Goal: Transaction & Acquisition: Purchase product/service

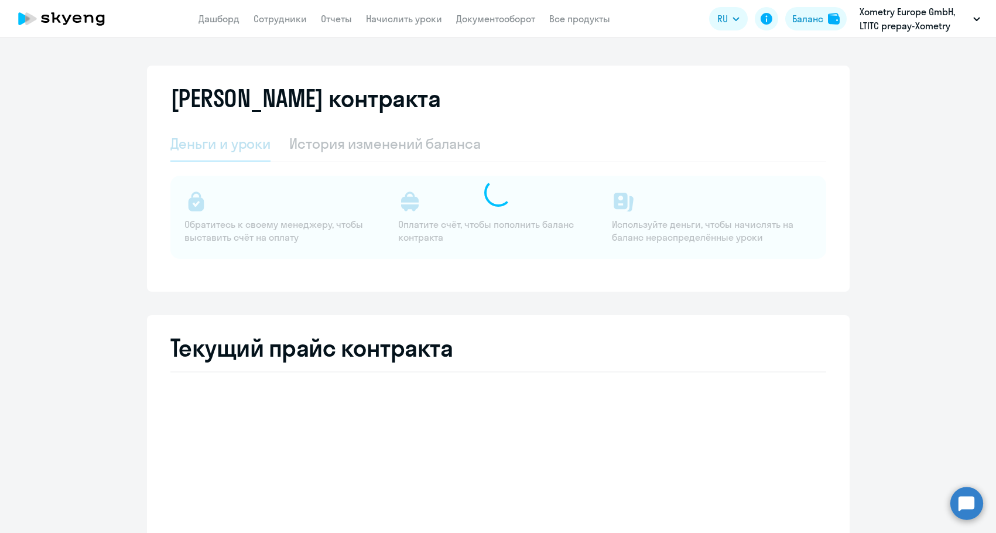
select select "english_adult_not_native_speaker"
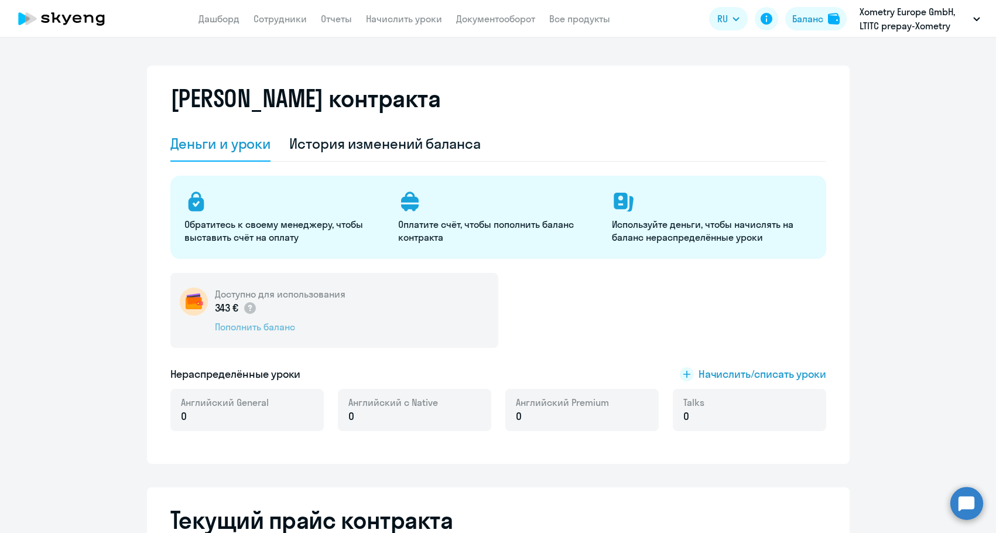
click at [264, 330] on div "Пополнить баланс" at bounding box center [280, 326] width 131 height 13
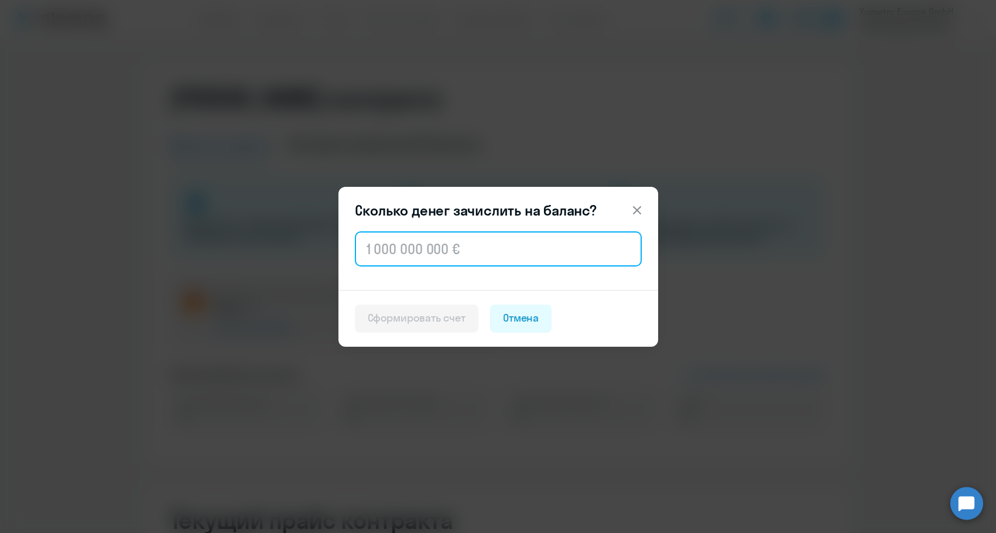
click at [395, 259] on input "text" at bounding box center [498, 248] width 287 height 35
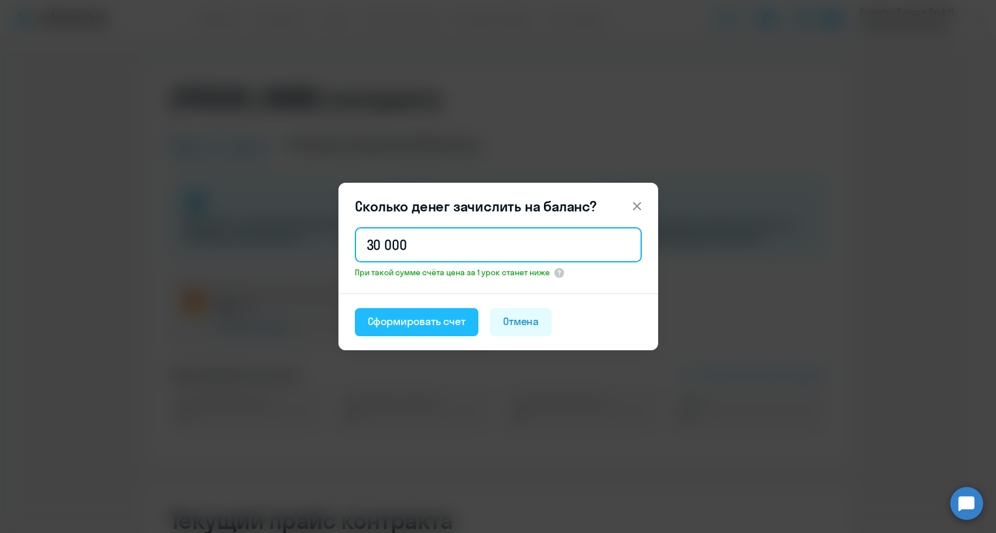
type input "30 000"
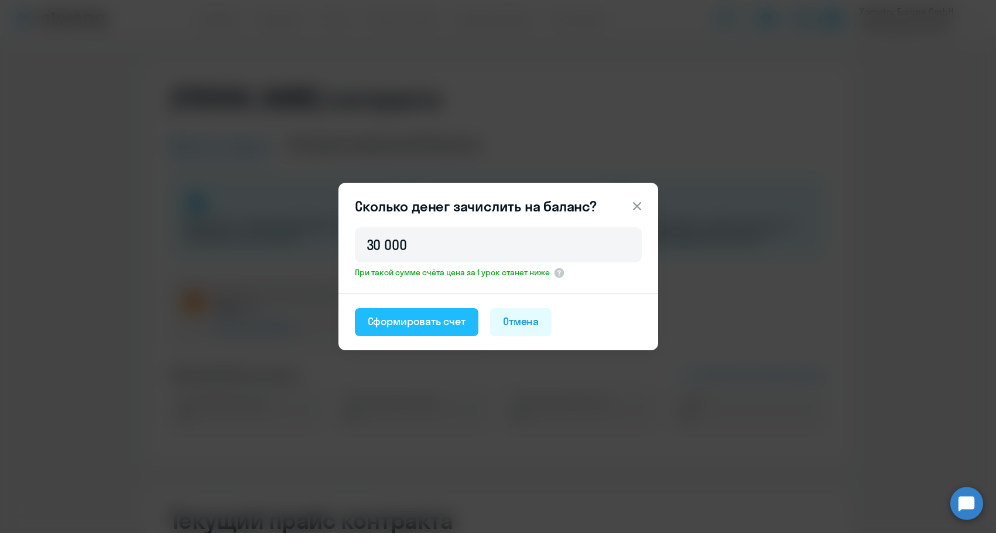
click at [400, 317] on div "Сформировать счет" at bounding box center [417, 321] width 98 height 15
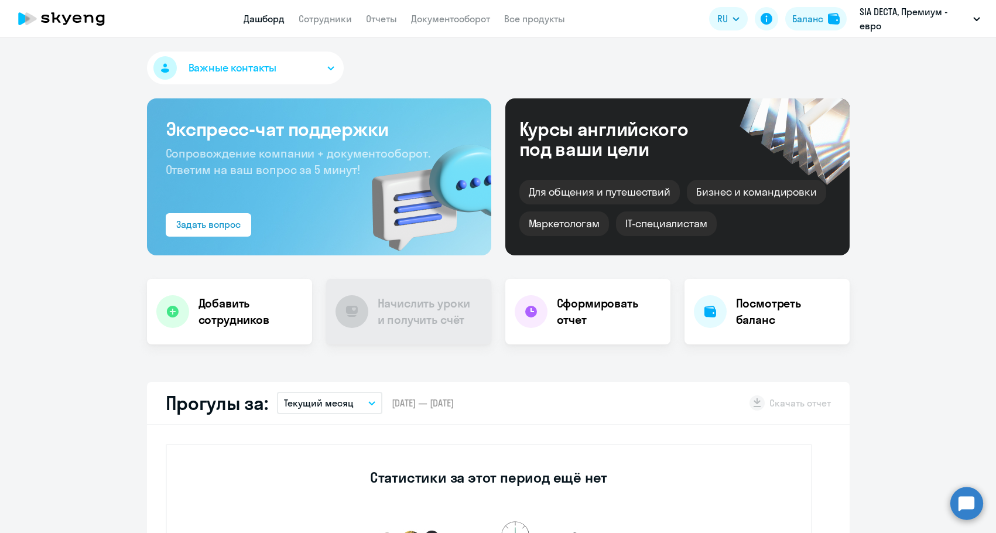
click at [449, 26] on app-header "Дашборд Сотрудники Отчеты Документооборот Все продукты Дашборд Сотрудники Отчет…" at bounding box center [498, 18] width 996 height 37
click at [447, 19] on link "Документооборот" at bounding box center [450, 19] width 79 height 12
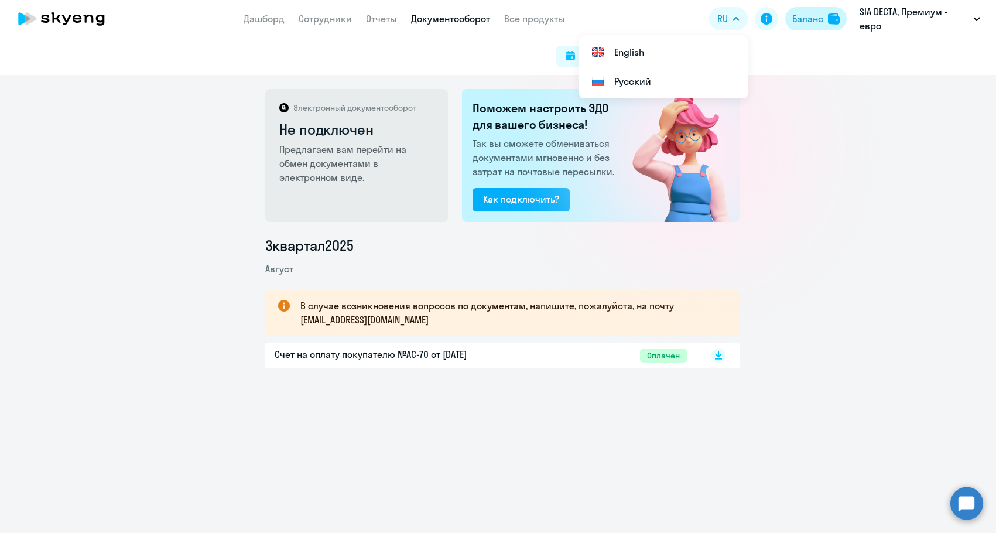
click at [816, 21] on div "Баланс" at bounding box center [808, 19] width 31 height 14
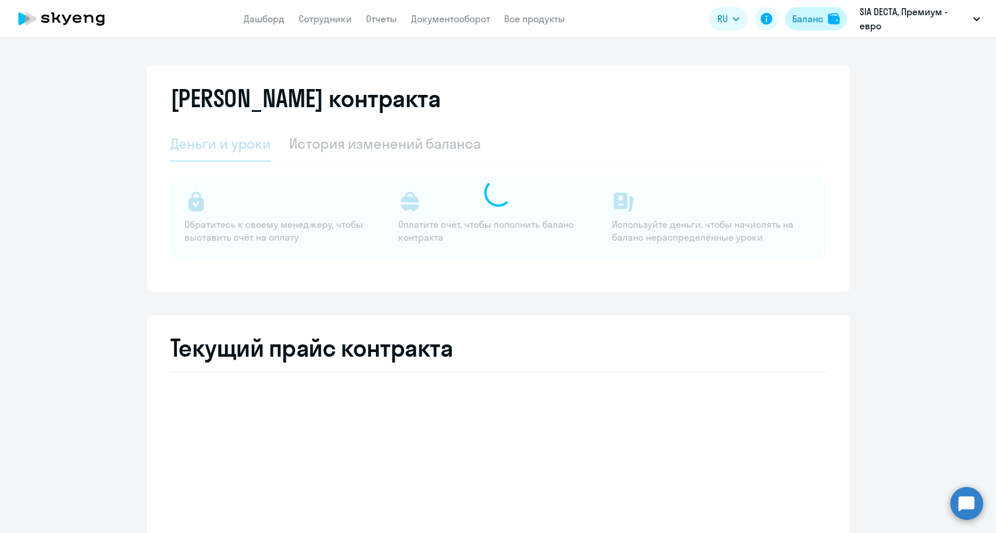
select select "english_adult_not_native_speaker"
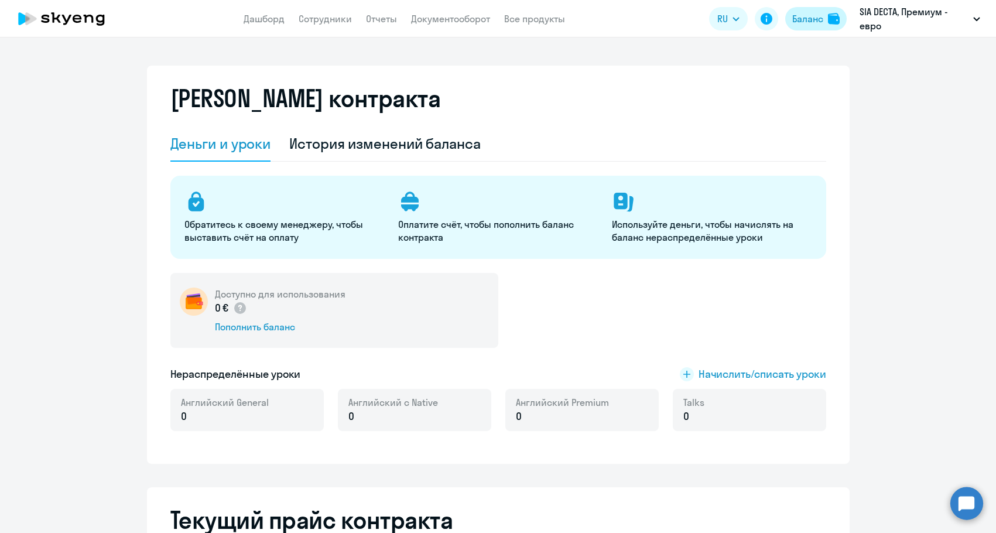
click at [816, 21] on div "Баланс" at bounding box center [808, 19] width 31 height 14
click at [422, 14] on link "Документооборот" at bounding box center [450, 19] width 79 height 12
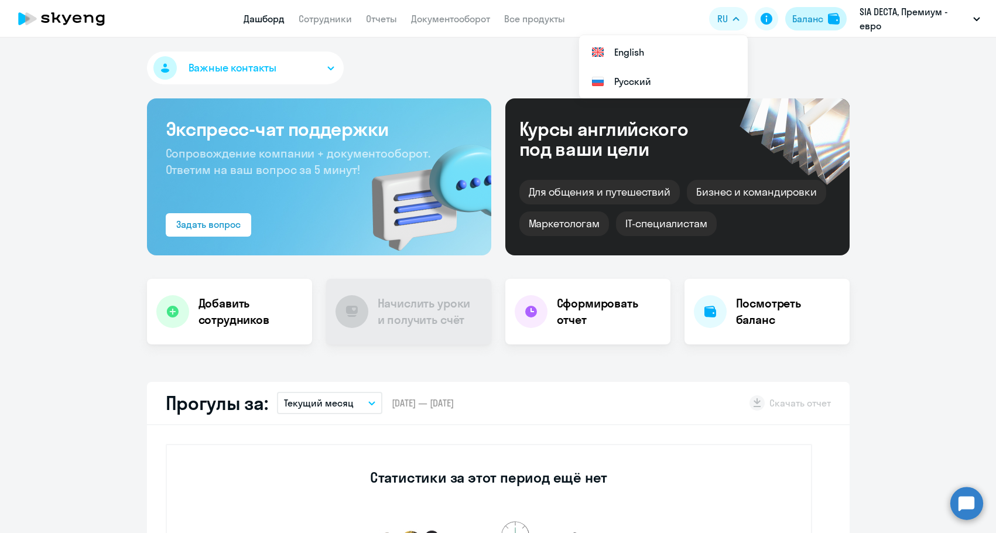
click at [835, 29] on button "Баланс" at bounding box center [817, 18] width 62 height 23
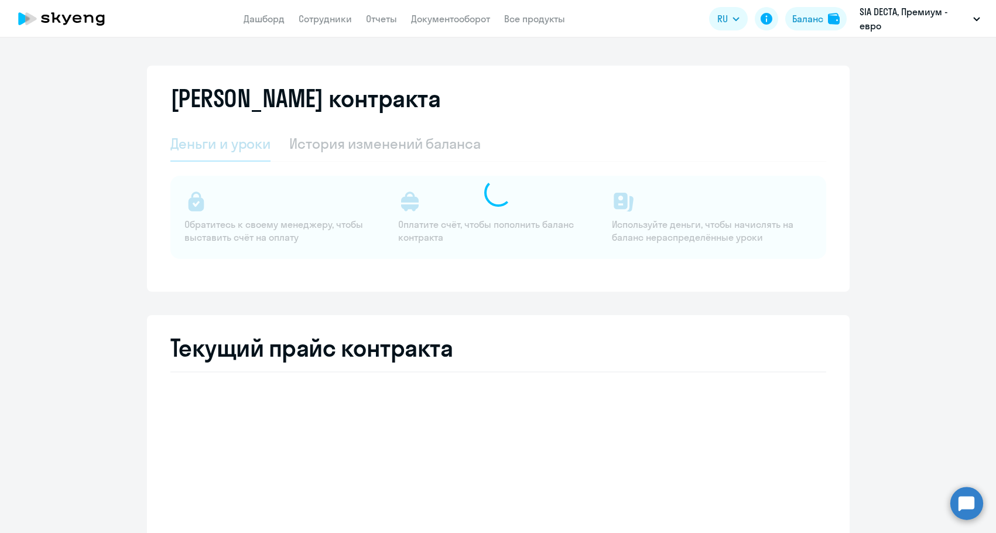
select select "english_adult_not_native_speaker"
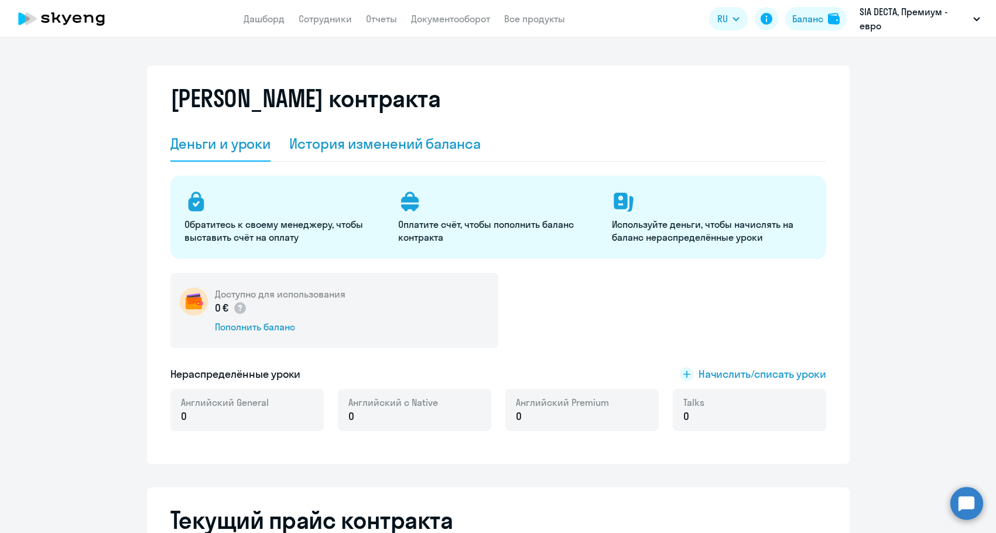
click at [366, 144] on div "История изменений баланса" at bounding box center [385, 143] width 192 height 19
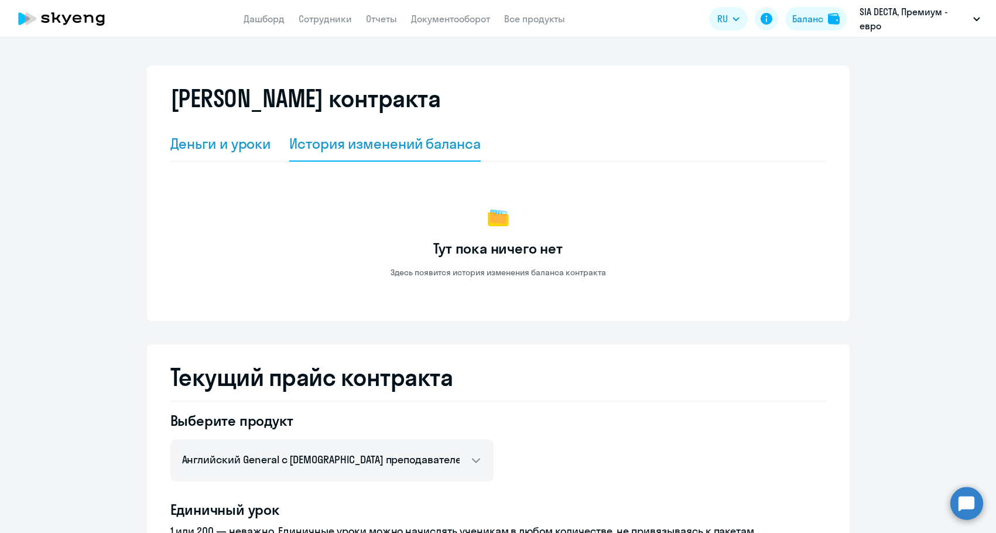
click at [257, 146] on div "Деньги и уроки" at bounding box center [220, 143] width 101 height 19
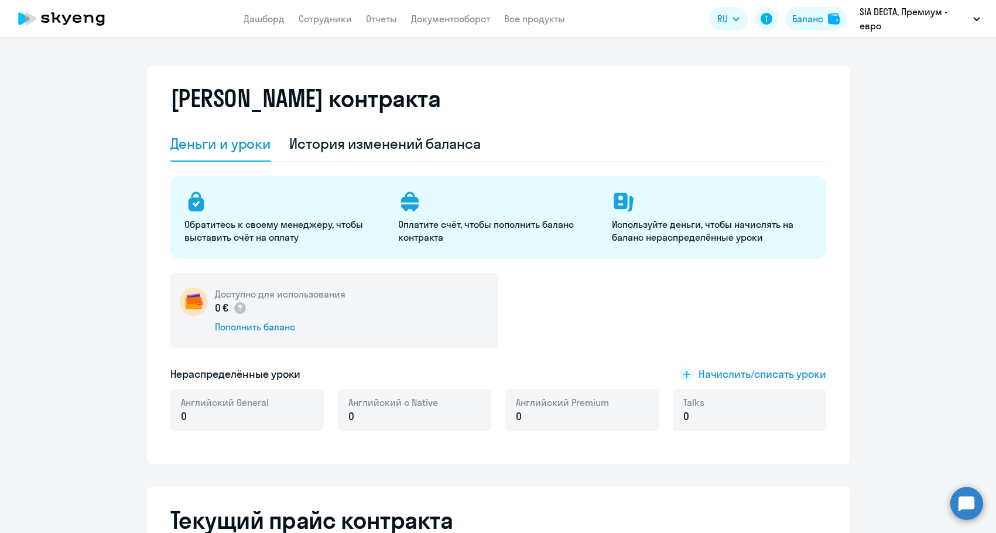
click at [439, 28] on app-header "Дашборд Сотрудники Отчеты Документооборот Все продукты Дашборд Сотрудники Отчет…" at bounding box center [498, 18] width 996 height 37
click at [439, 24] on link "Документооборот" at bounding box center [450, 19] width 79 height 12
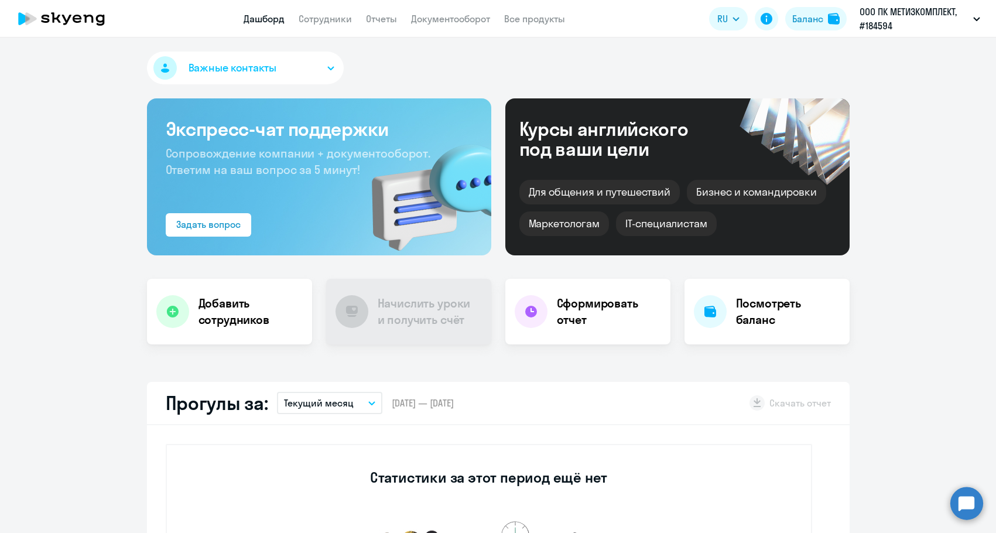
drag, startPoint x: 818, startPoint y: 26, endPoint x: 810, endPoint y: 45, distance: 21.0
click at [818, 25] on button "Баланс" at bounding box center [817, 18] width 62 height 23
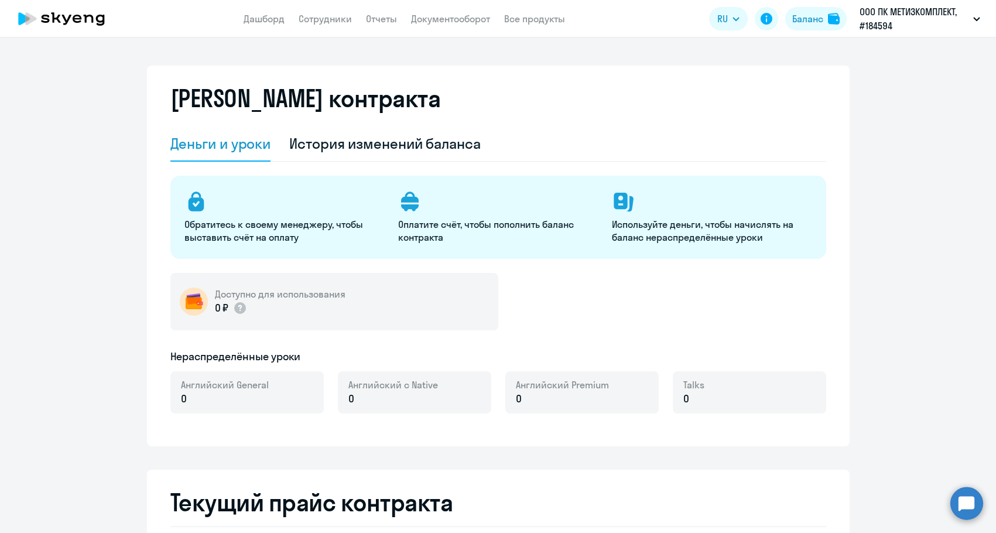
select select "english_adult_not_native_speaker"
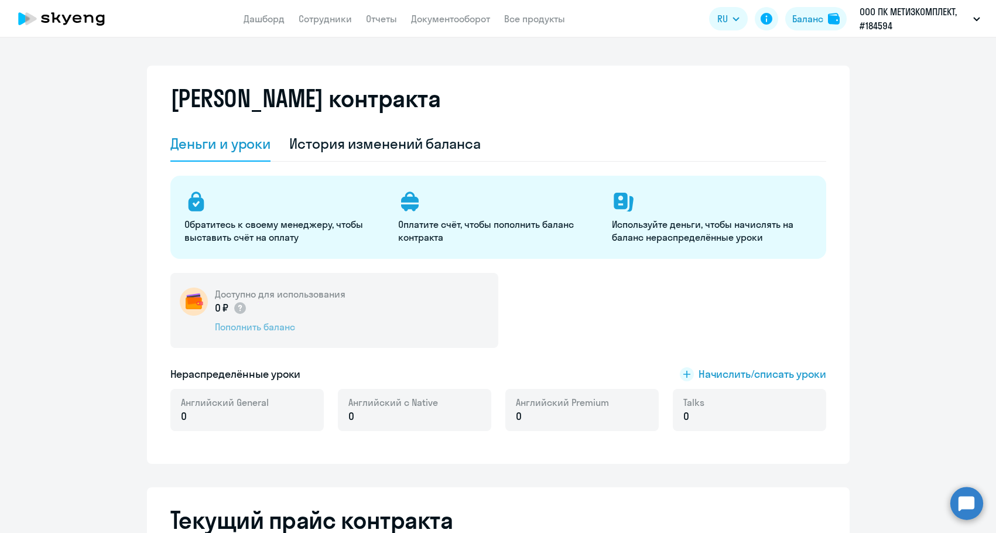
click at [250, 323] on div "Пополнить баланс" at bounding box center [280, 326] width 131 height 13
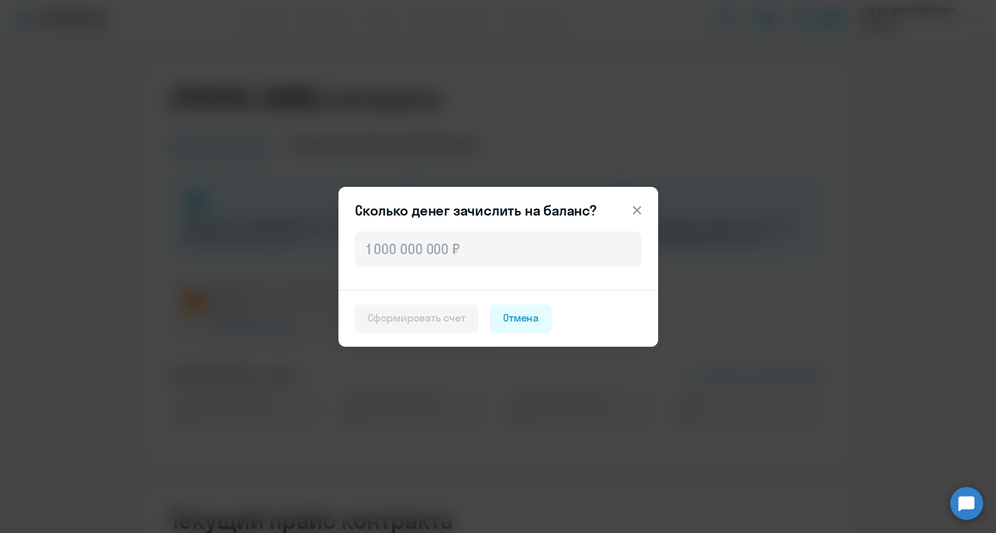
click at [501, 224] on div "Сколько денег зачислить на баланс? Сформировать счет Отмена" at bounding box center [499, 267] width 320 height 160
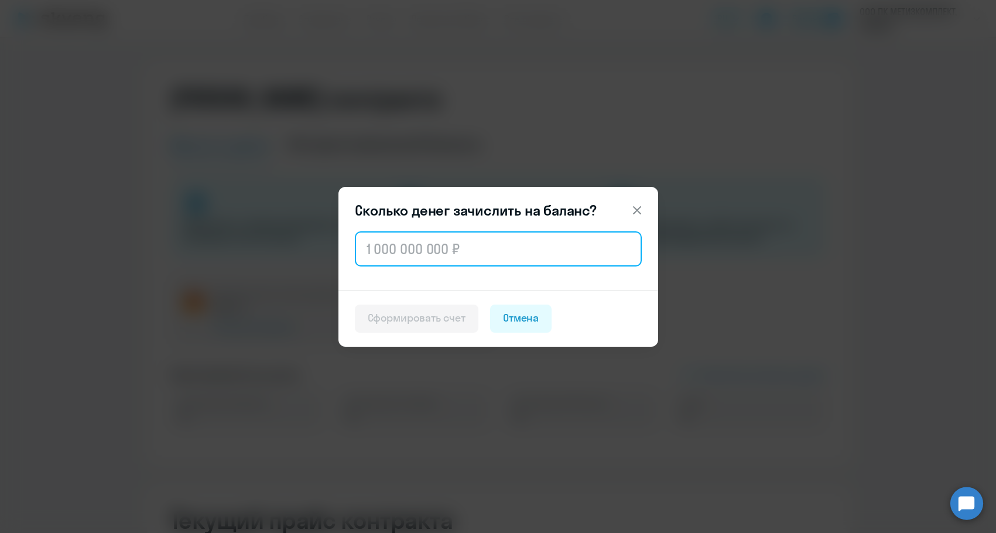
click at [506, 244] on input "text" at bounding box center [498, 248] width 287 height 35
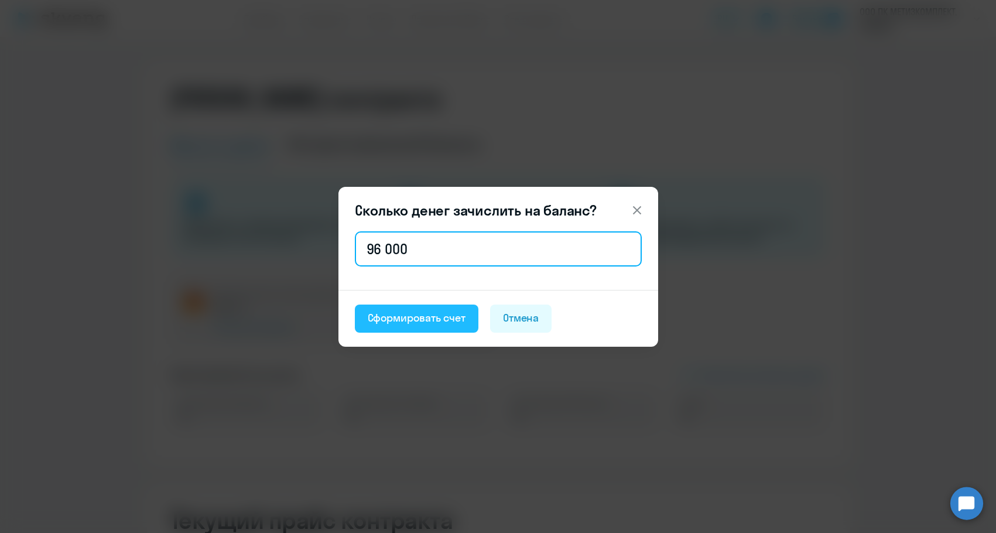
type input "96 000"
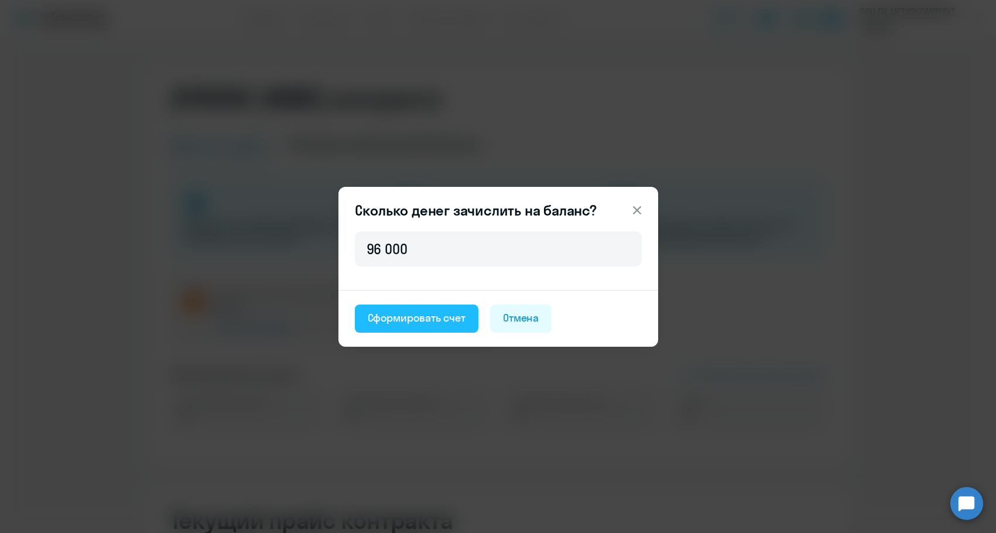
click at [429, 322] on div "Сформировать счет" at bounding box center [417, 317] width 98 height 15
